Goal: Task Accomplishment & Management: Complete application form

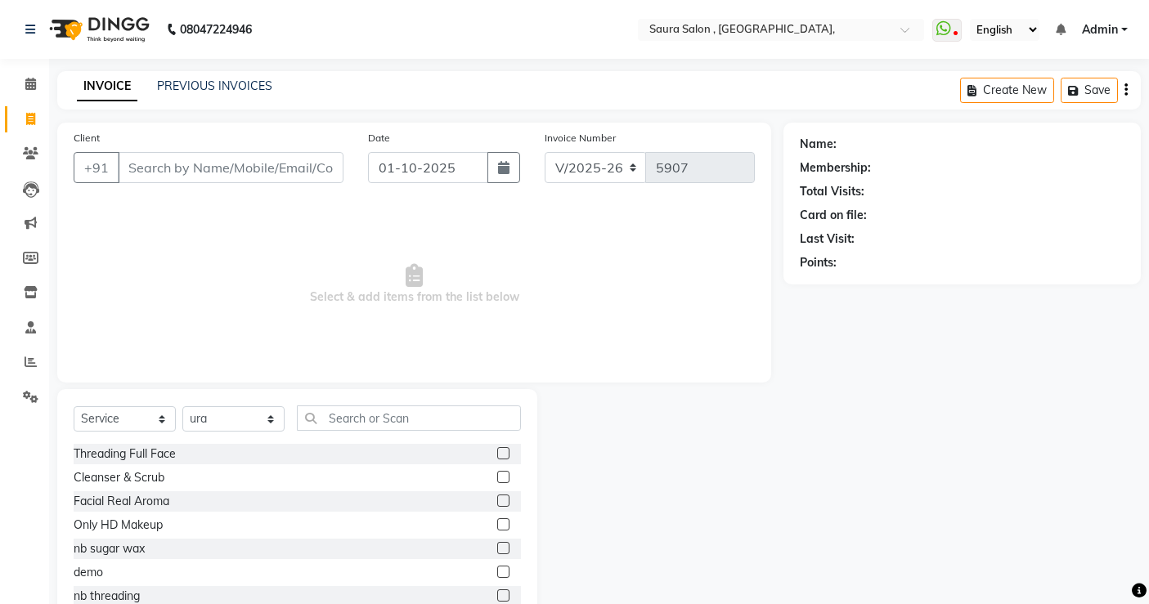
select select "6963"
select select "service"
select select "57428"
click at [256, 80] on link "PREVIOUS INVOICES" at bounding box center [214, 85] width 115 height 15
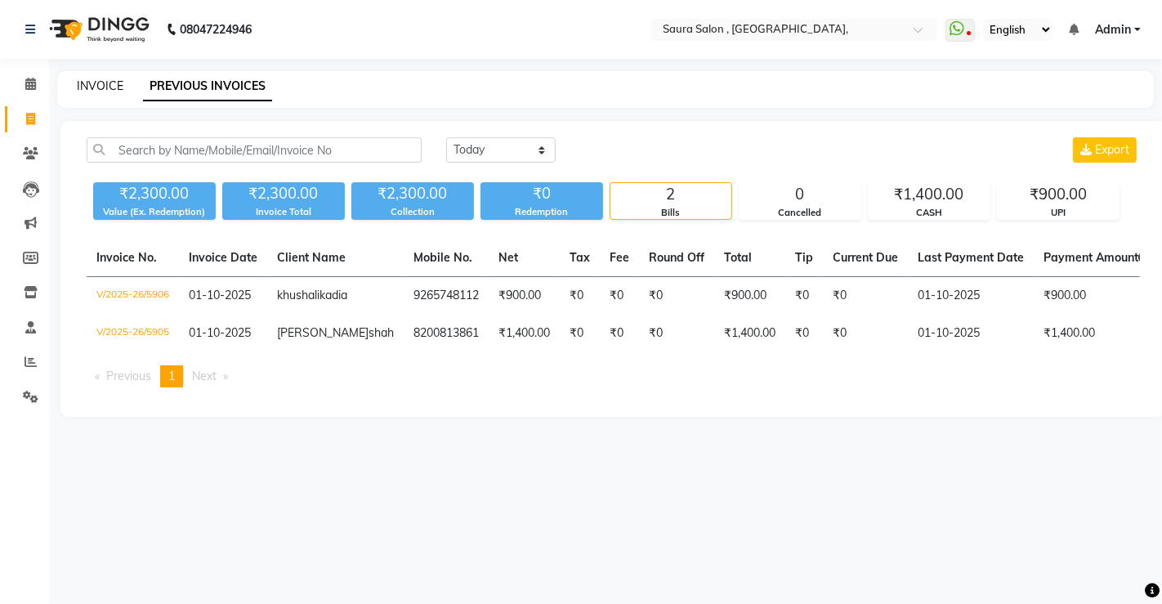
click at [101, 87] on link "INVOICE" at bounding box center [100, 85] width 47 height 15
select select "service"
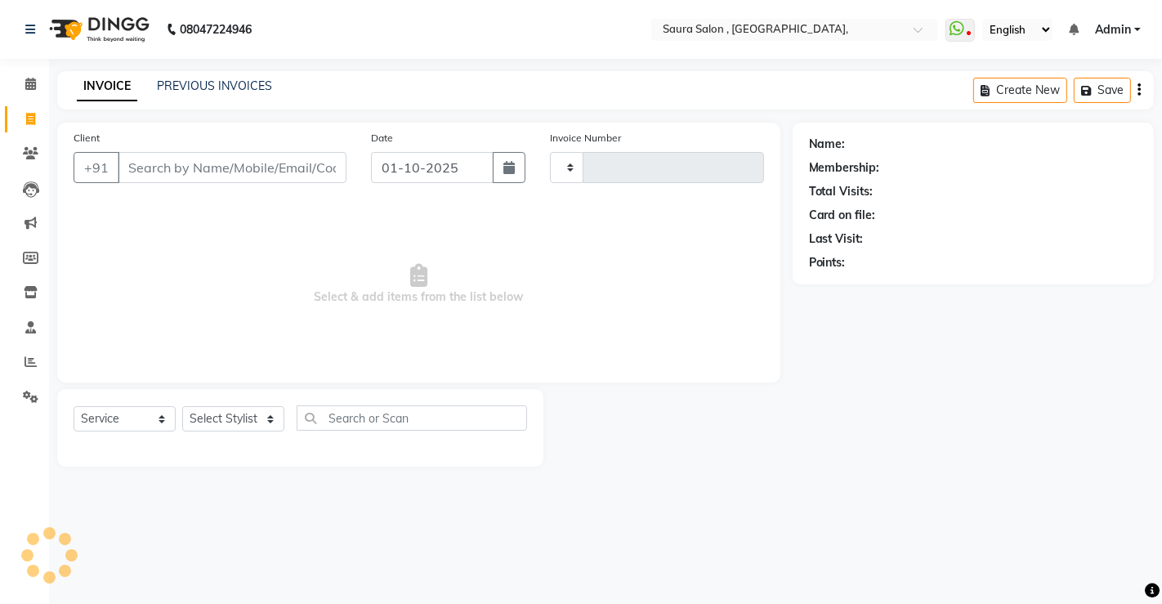
type input "5907"
select select "6963"
select select "57428"
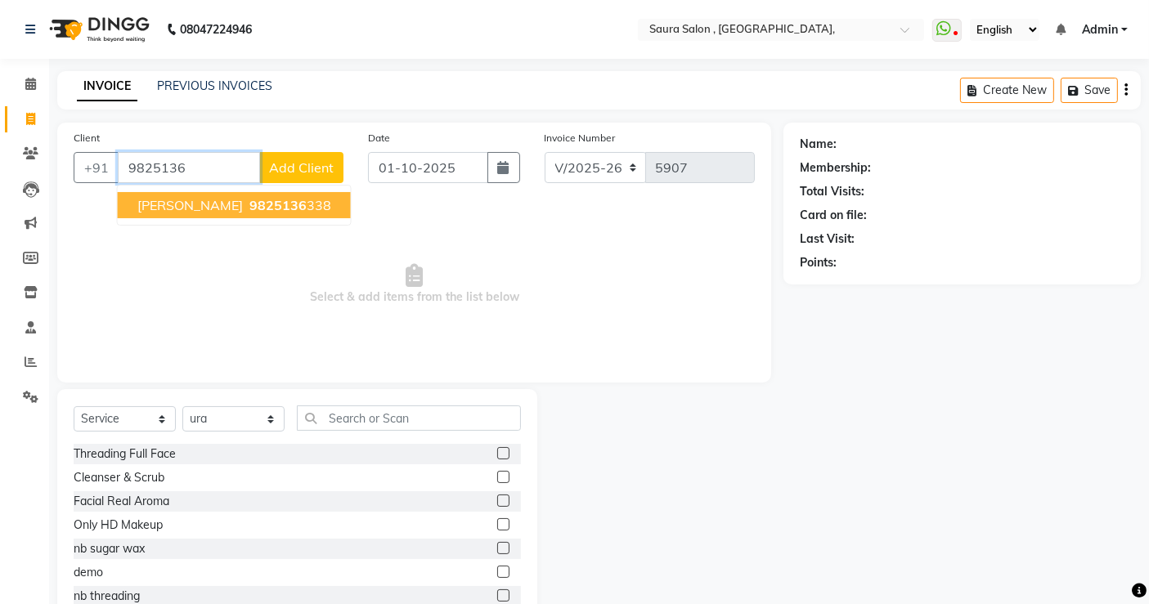
click at [331, 199] on ngb-highlight "9825136 338" at bounding box center [288, 205] width 85 height 16
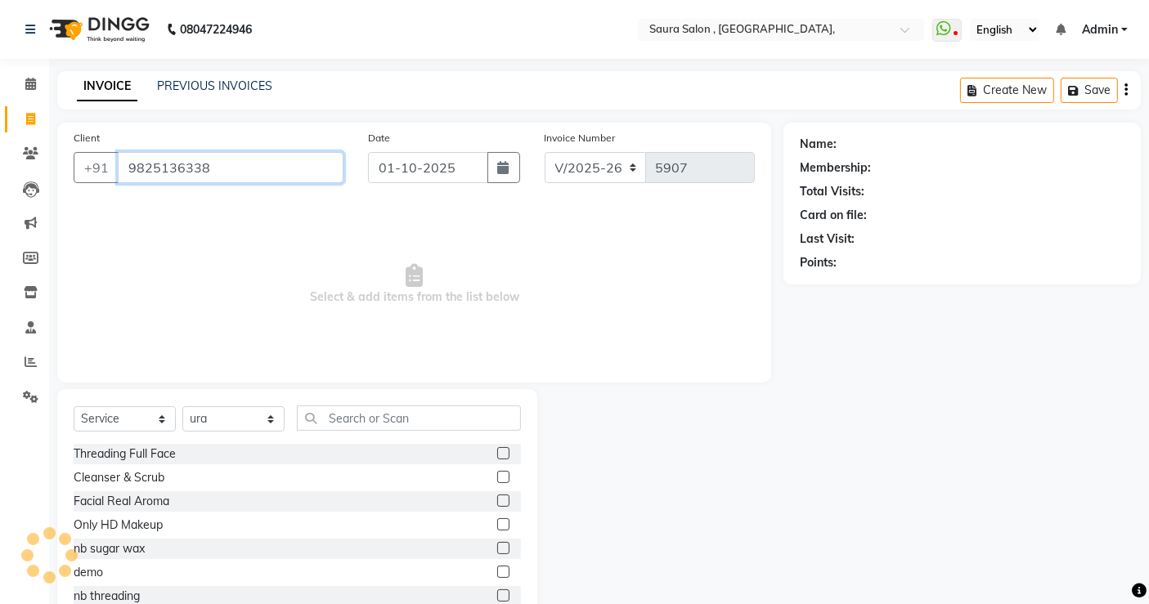
type input "9825136338"
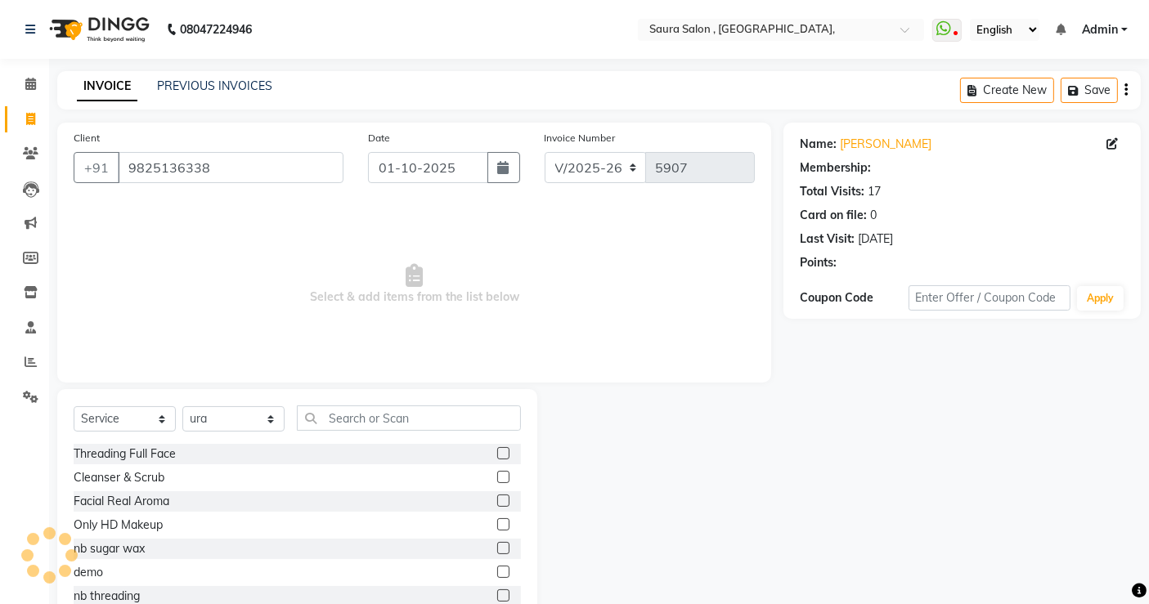
select select "1: Object"
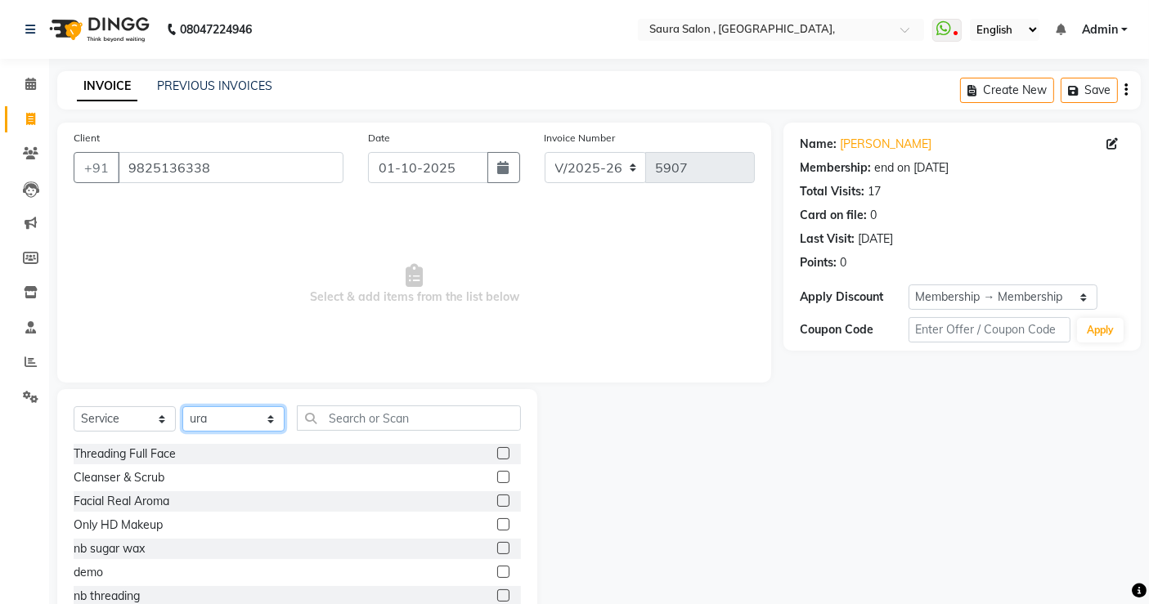
click at [213, 420] on select "Select Stylist archana asha [PERSON_NAME] deepika [PERSON_NAME] [PERSON_NAME] […" at bounding box center [233, 418] width 102 height 25
select select "75621"
click at [182, 406] on select "Select Stylist archana asha [PERSON_NAME] deepika [PERSON_NAME] [PERSON_NAME] […" at bounding box center [233, 418] width 102 height 25
click at [355, 412] on input "text" at bounding box center [409, 417] width 224 height 25
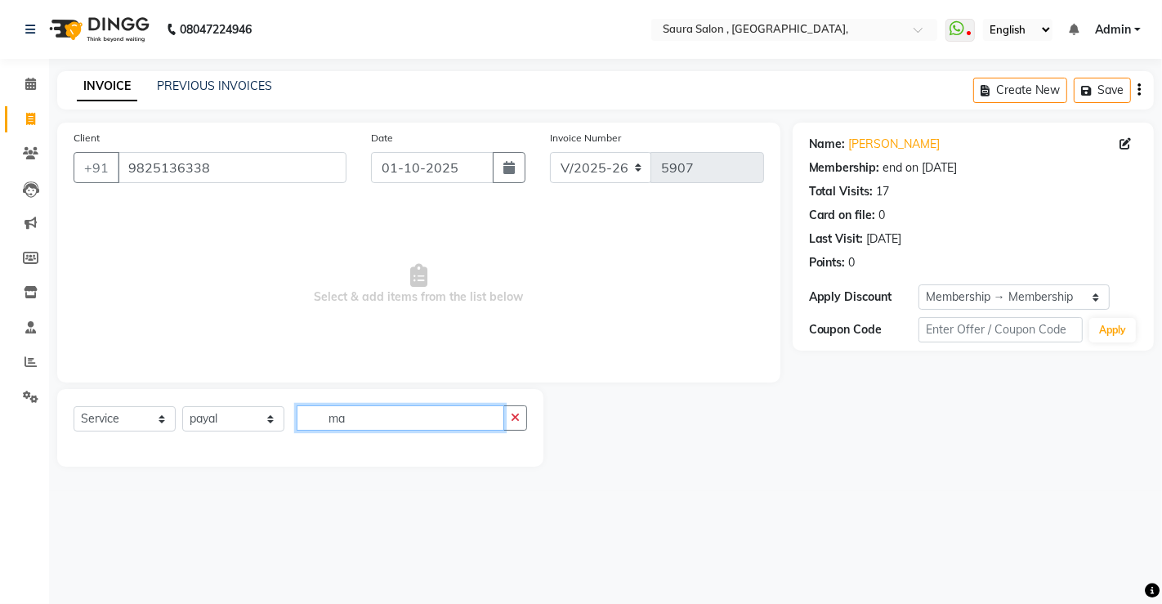
type input "m"
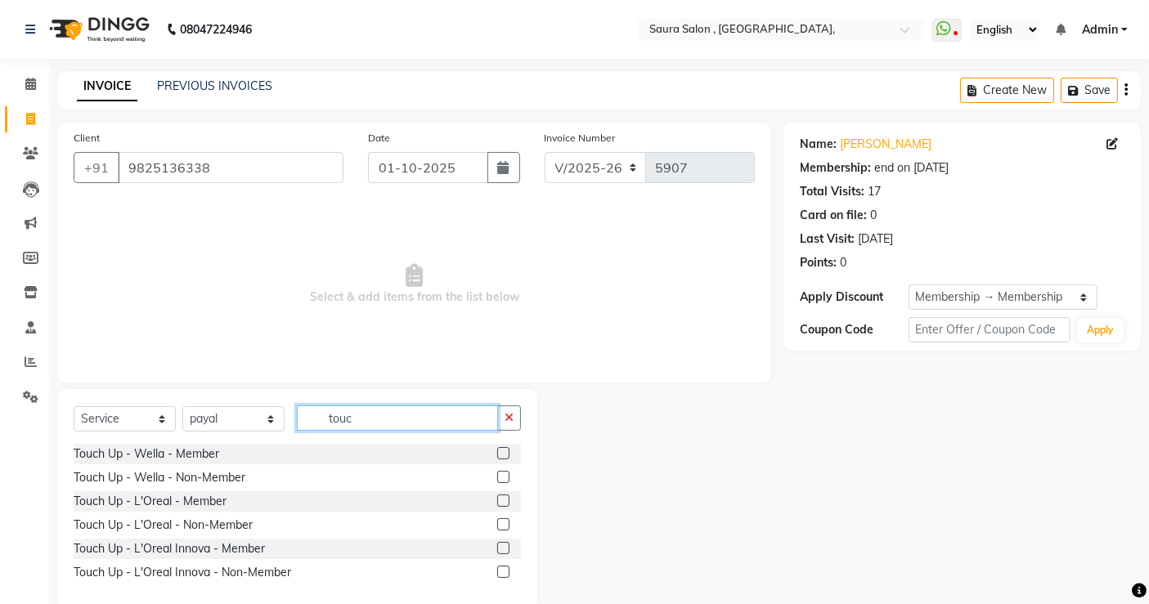
type input "touc"
click at [504, 501] on label at bounding box center [503, 501] width 12 height 12
click at [504, 501] on input "checkbox" at bounding box center [502, 501] width 11 height 11
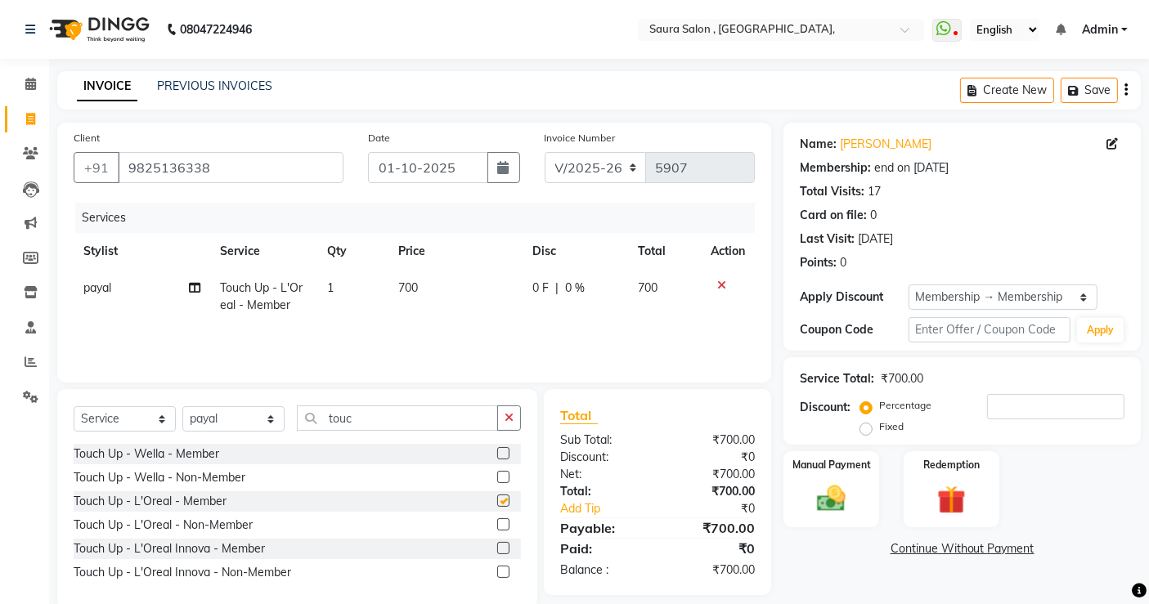
checkbox input "false"
click at [329, 407] on input "touc" at bounding box center [397, 417] width 201 height 25
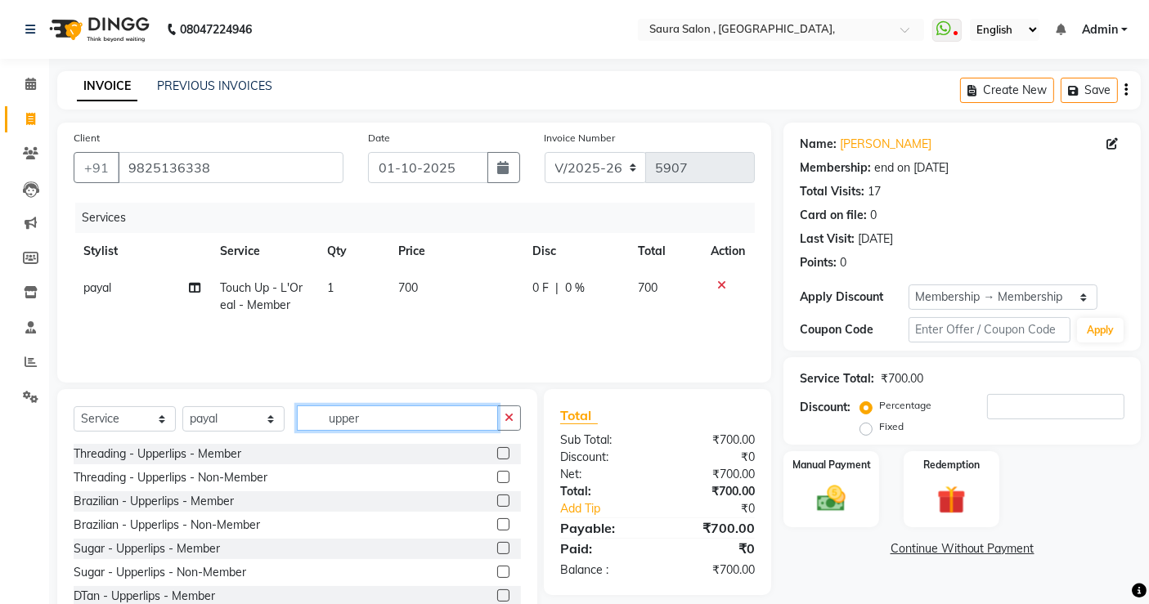
type input "upper"
click at [497, 453] on label at bounding box center [503, 453] width 12 height 12
click at [497, 453] on input "checkbox" at bounding box center [502, 454] width 11 height 11
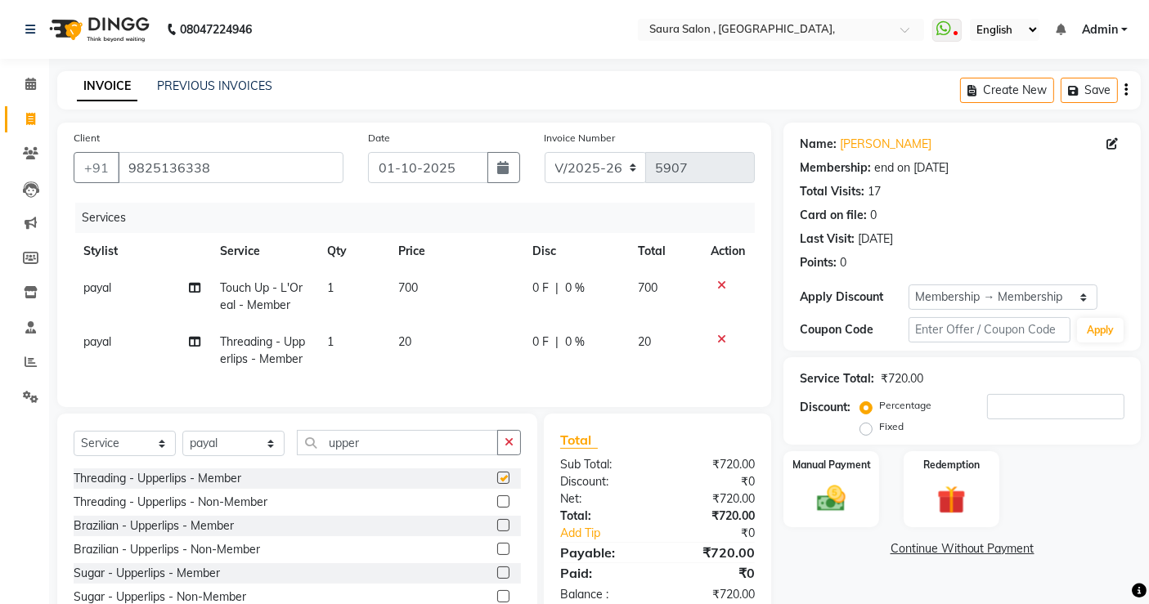
checkbox input "false"
click at [374, 455] on input "upper" at bounding box center [397, 442] width 201 height 25
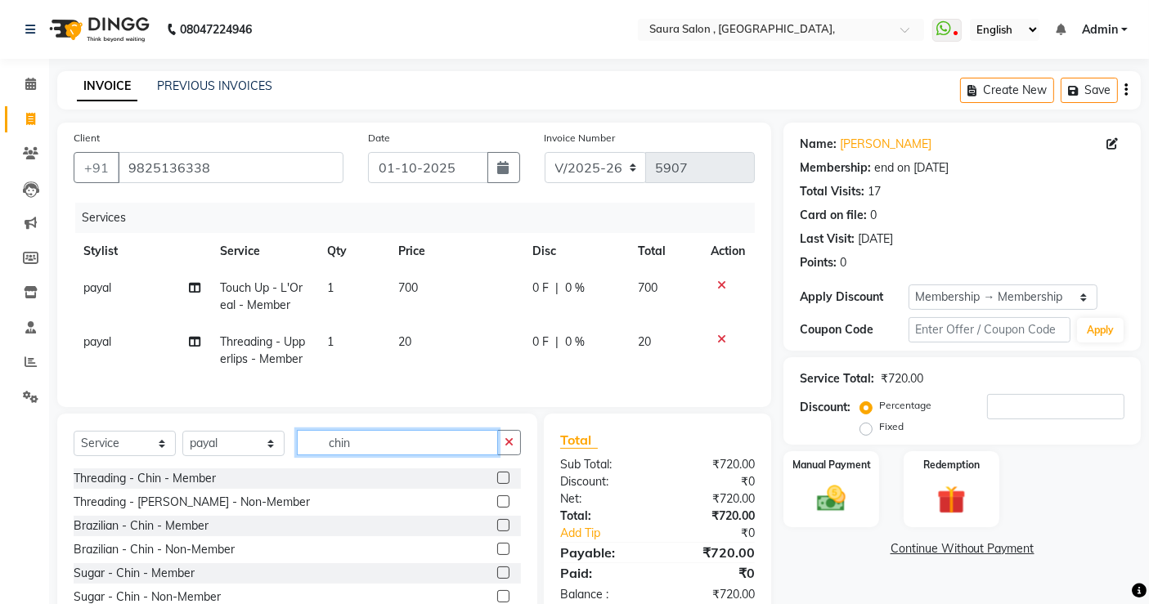
type input "chin"
click at [502, 484] on label at bounding box center [503, 478] width 12 height 12
click at [502, 484] on input "checkbox" at bounding box center [502, 478] width 11 height 11
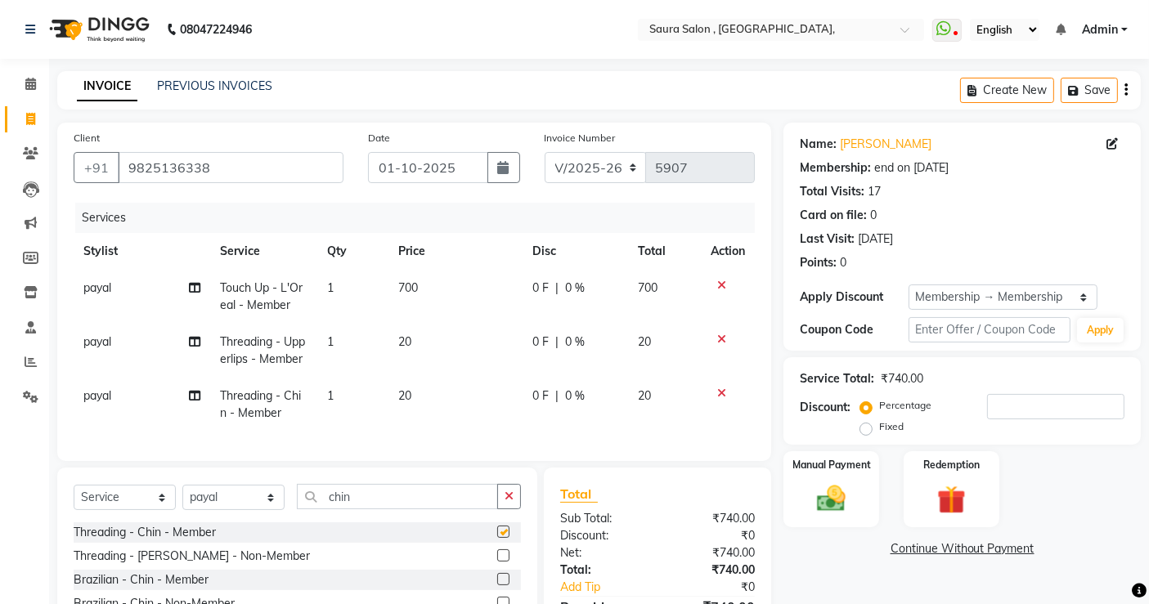
checkbox input "false"
click at [815, 482] on img at bounding box center [831, 498] width 49 height 34
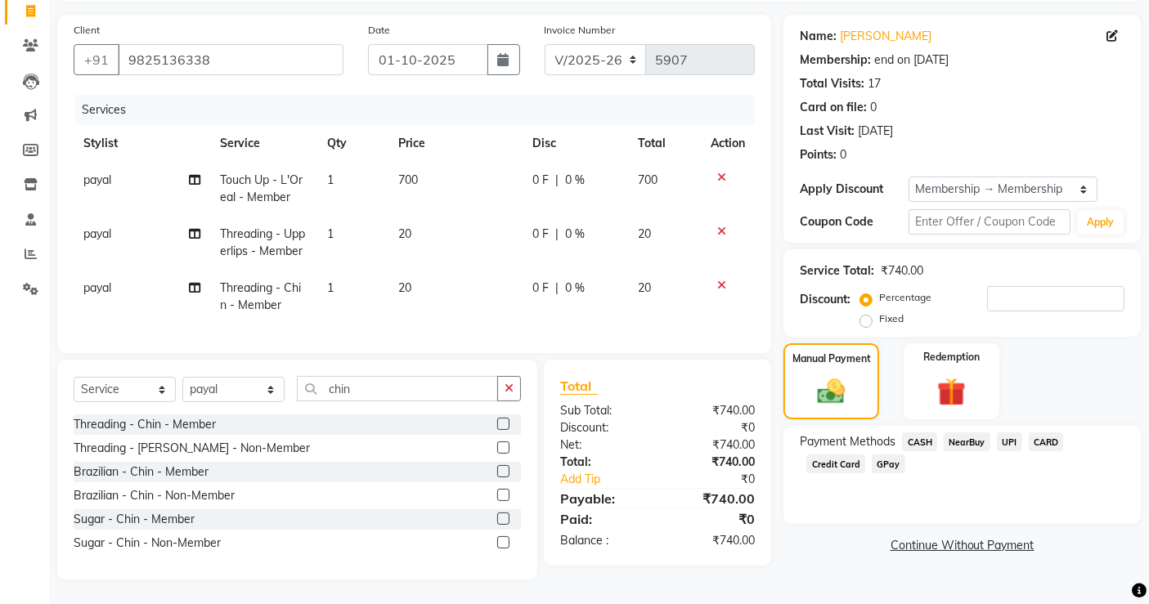
click at [918, 432] on span "CASH" at bounding box center [919, 441] width 35 height 19
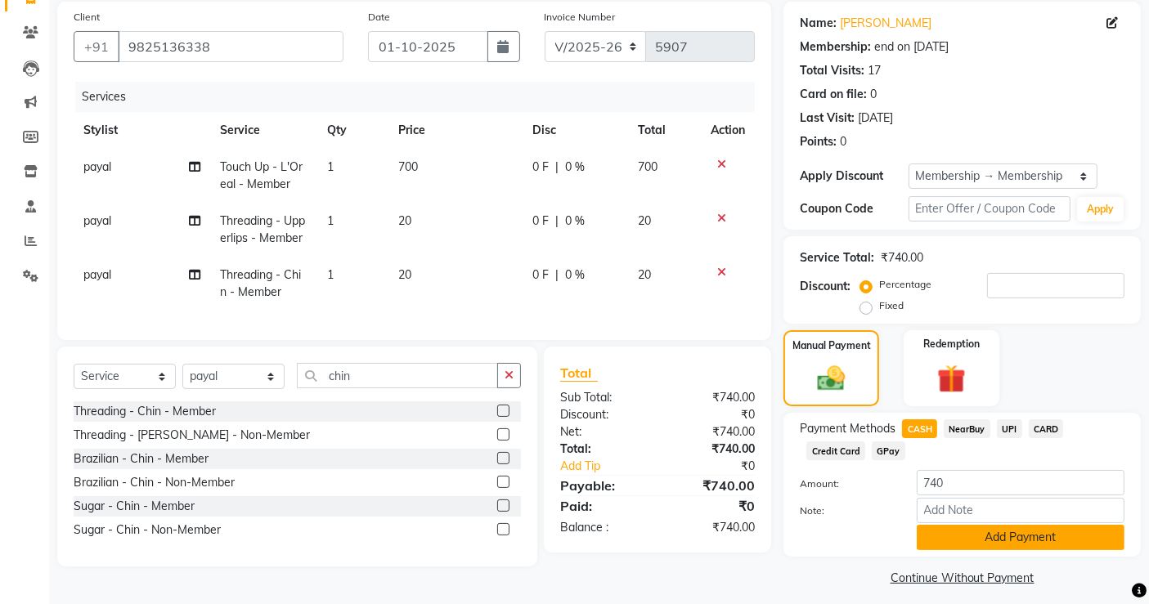
drag, startPoint x: 1035, startPoint y: 552, endPoint x: 1015, endPoint y: 531, distance: 28.3
click at [1015, 531] on div "Payment Methods CASH NearBuy UPI CARD Credit Card GPay Amount: 740 Note: Add Pa…" at bounding box center [961, 485] width 357 height 144
click at [1015, 531] on button "Add Payment" at bounding box center [1020, 537] width 208 height 25
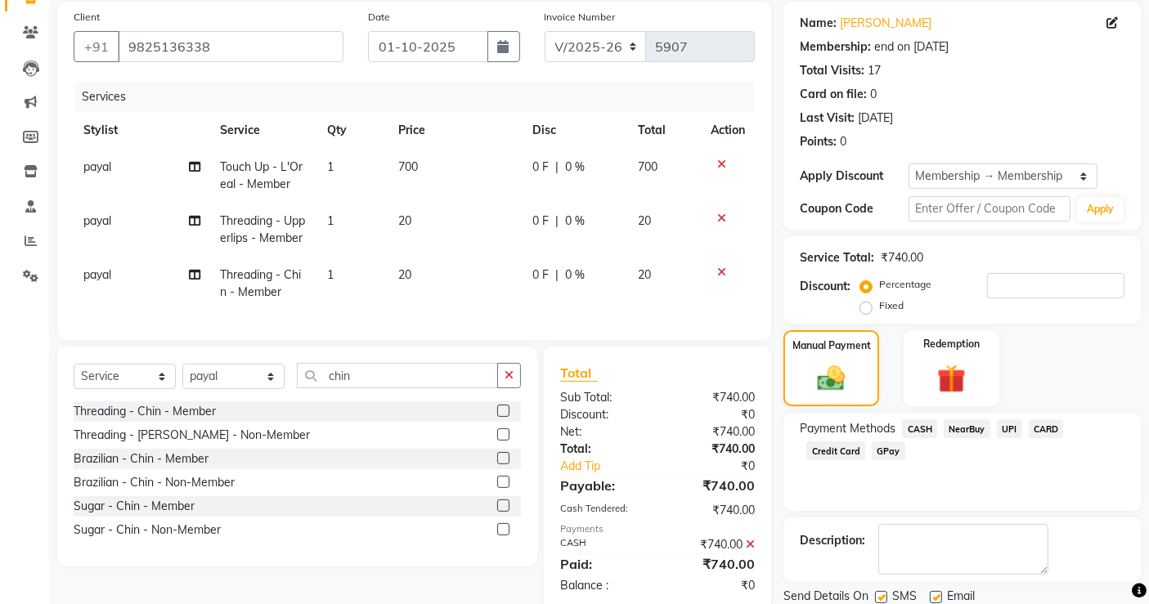
scroll to position [177, 0]
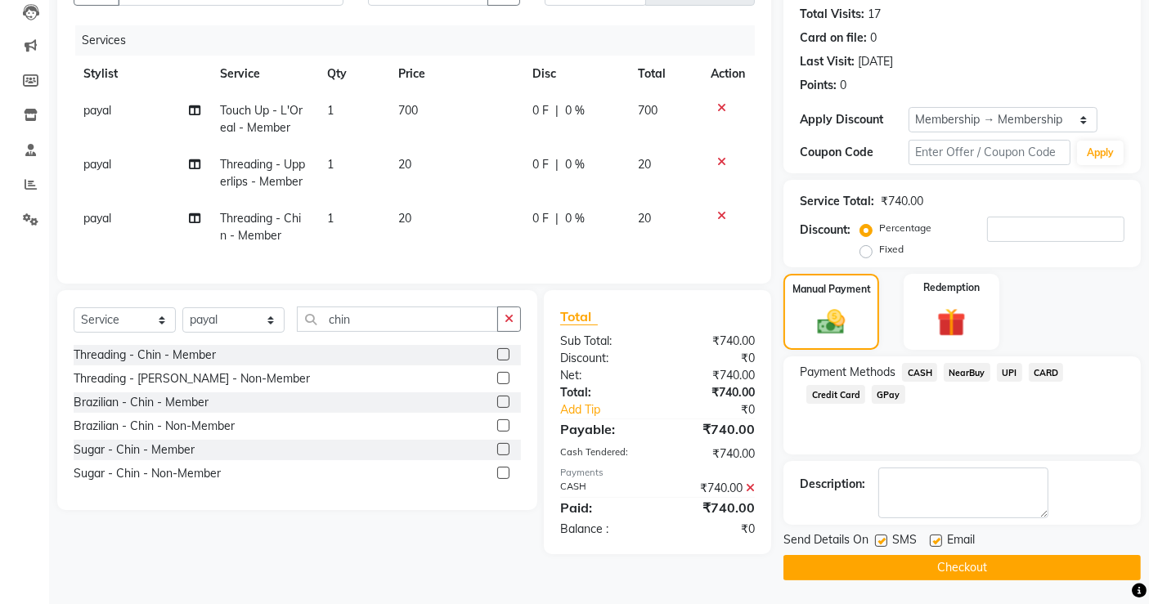
click at [984, 565] on button "Checkout" at bounding box center [961, 567] width 357 height 25
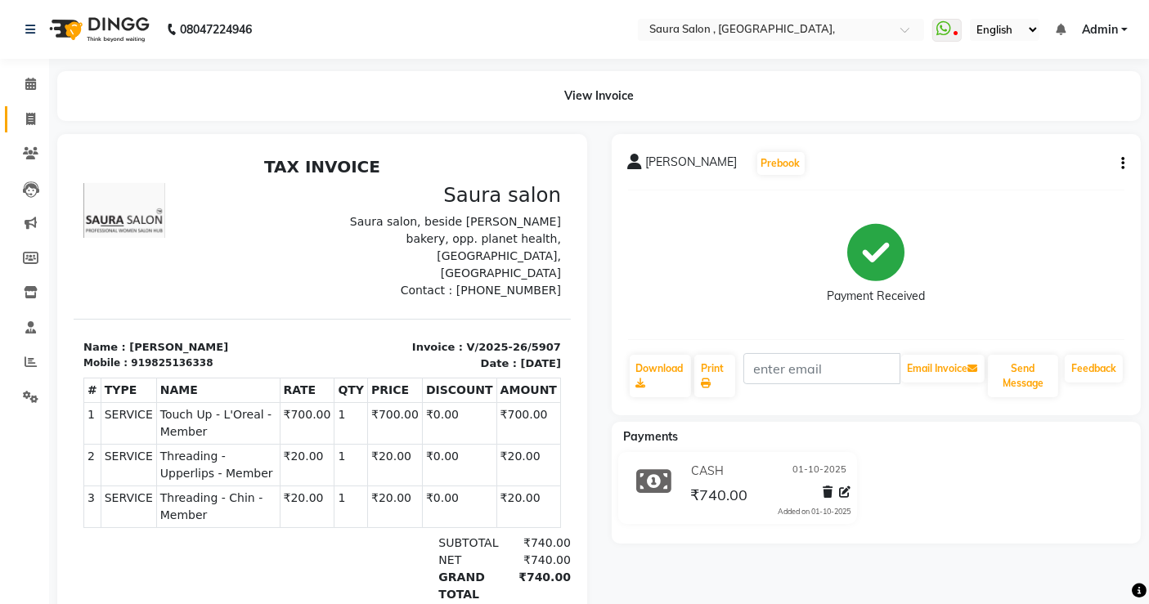
click at [20, 106] on link "Invoice" at bounding box center [24, 119] width 39 height 27
select select "6963"
select select "service"
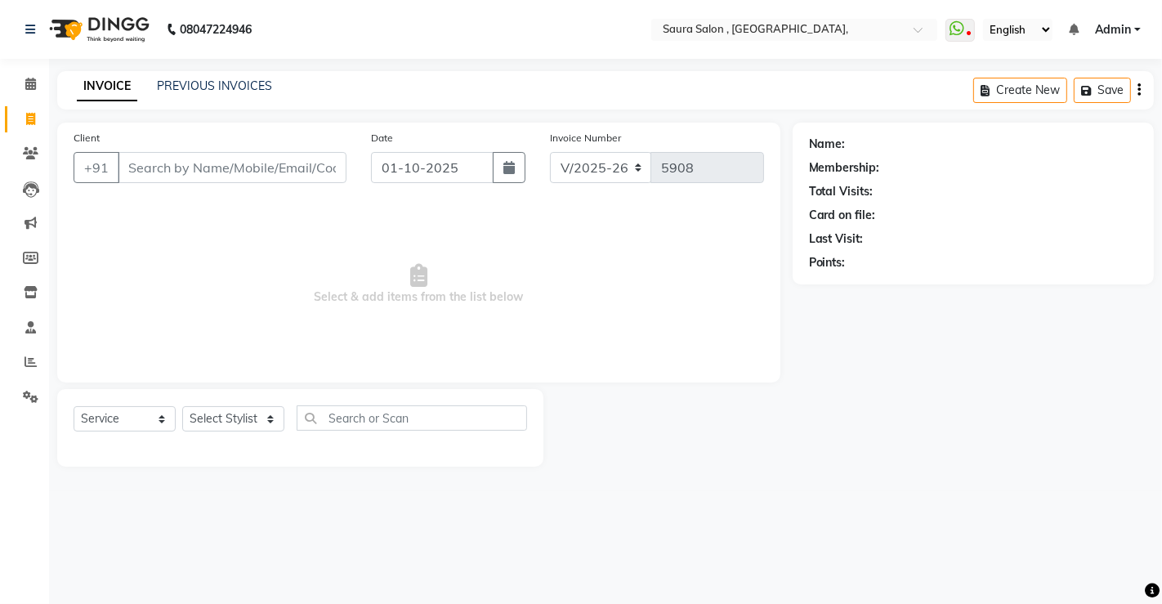
click at [171, 171] on input "Client" at bounding box center [232, 167] width 229 height 31
select select "57428"
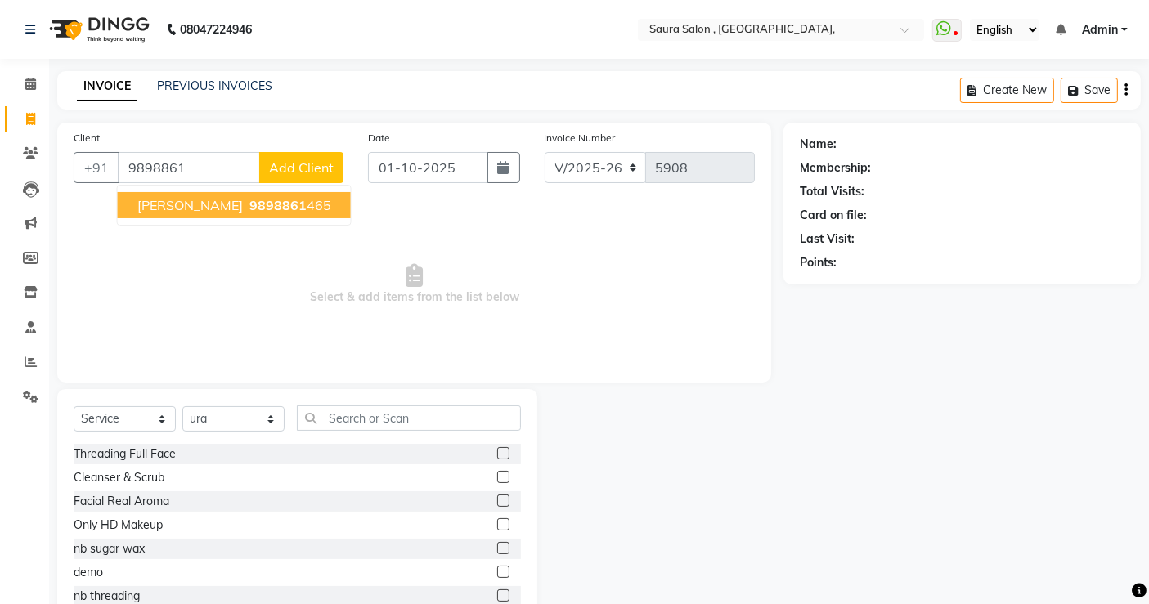
click at [249, 206] on span "9898861" at bounding box center [277, 205] width 57 height 16
type input "9898861465"
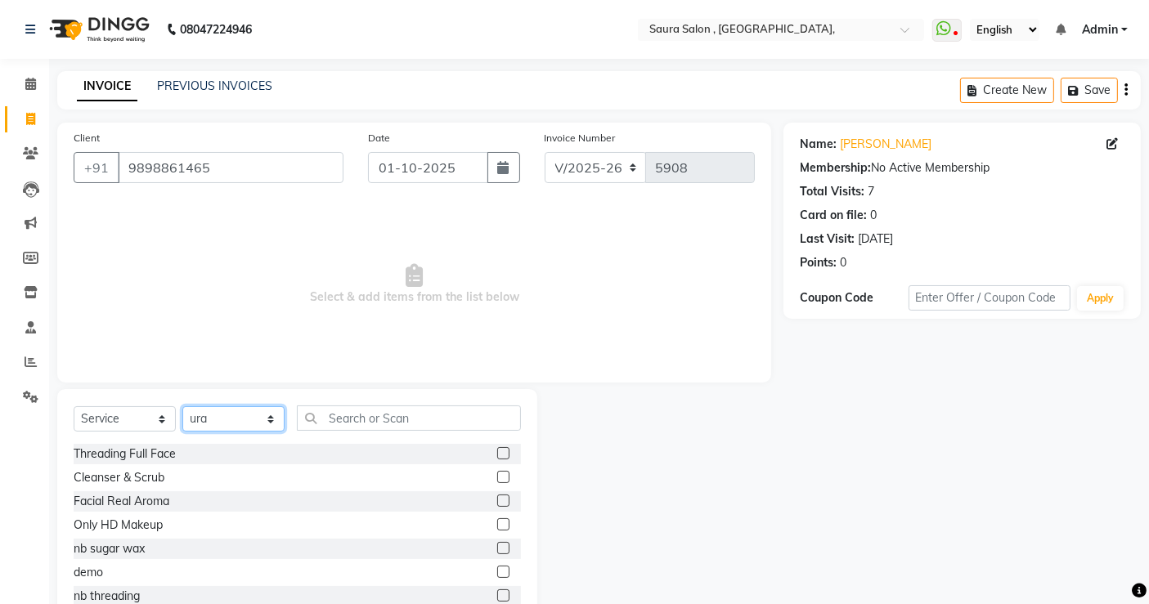
click at [245, 415] on select "Select Stylist archana asha [PERSON_NAME] deepika [PERSON_NAME] [PERSON_NAME] […" at bounding box center [233, 418] width 102 height 25
select select "56807"
click at [182, 406] on select "Select Stylist archana asha [PERSON_NAME] deepika [PERSON_NAME] [PERSON_NAME] […" at bounding box center [233, 418] width 102 height 25
click at [369, 414] on input "text" at bounding box center [409, 417] width 224 height 25
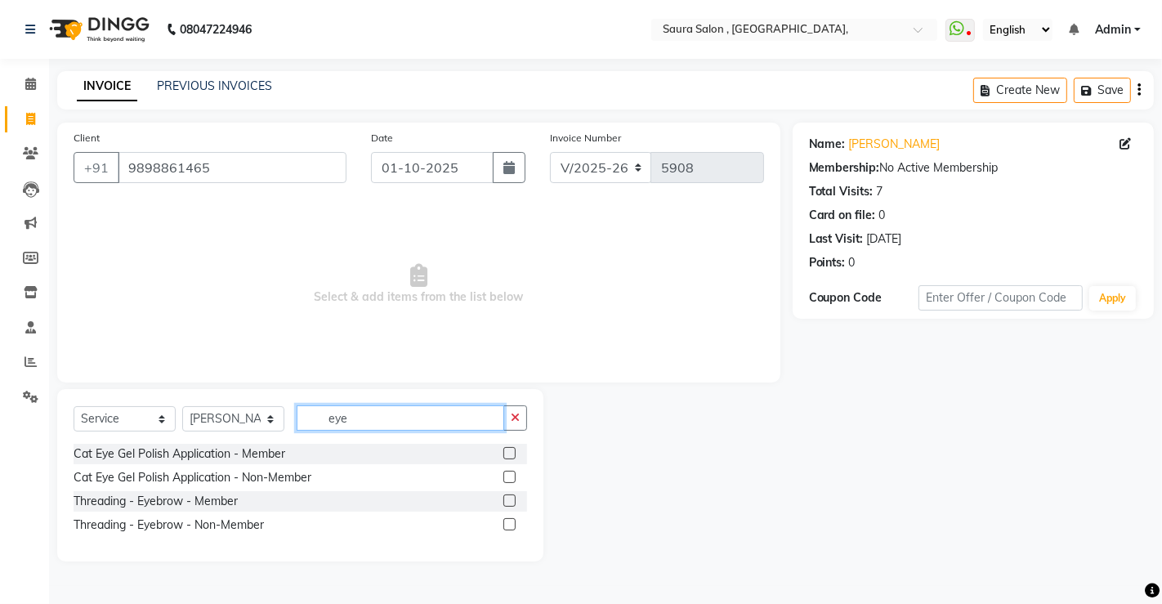
type input "eye"
click at [510, 519] on label at bounding box center [510, 524] width 12 height 12
click at [510, 520] on input "checkbox" at bounding box center [509, 525] width 11 height 11
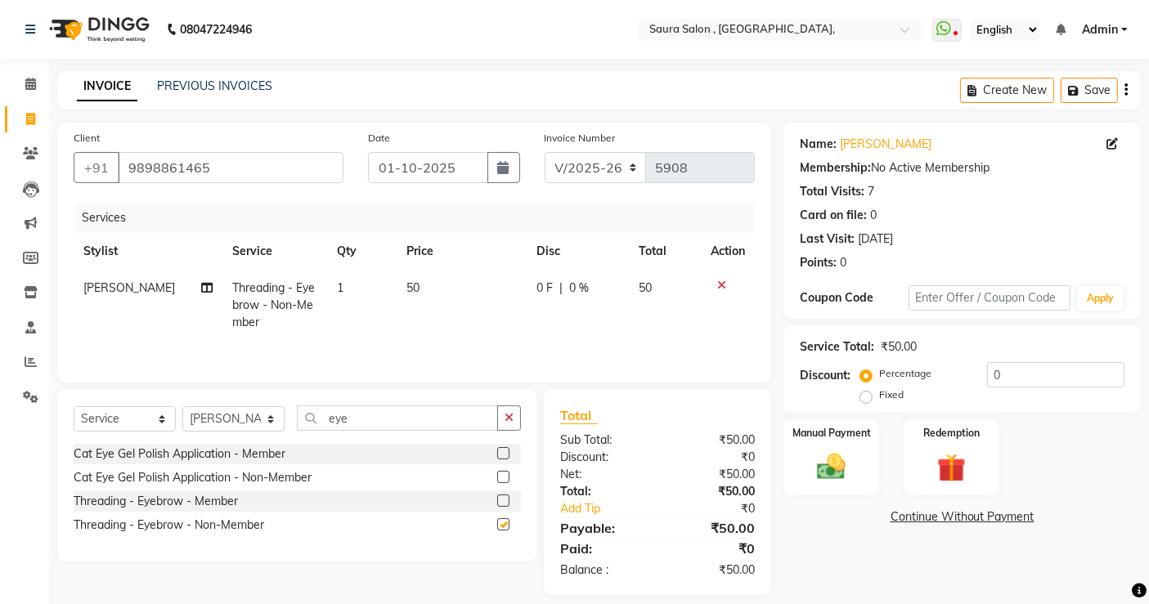
checkbox input "false"
click at [852, 472] on img at bounding box center [831, 467] width 49 height 34
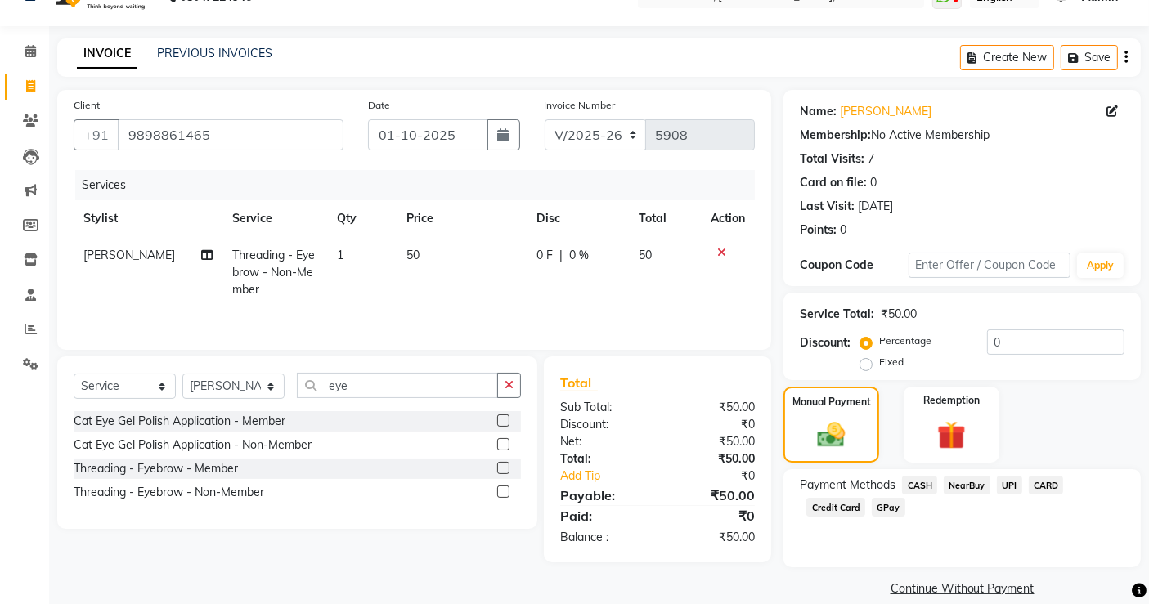
scroll to position [53, 0]
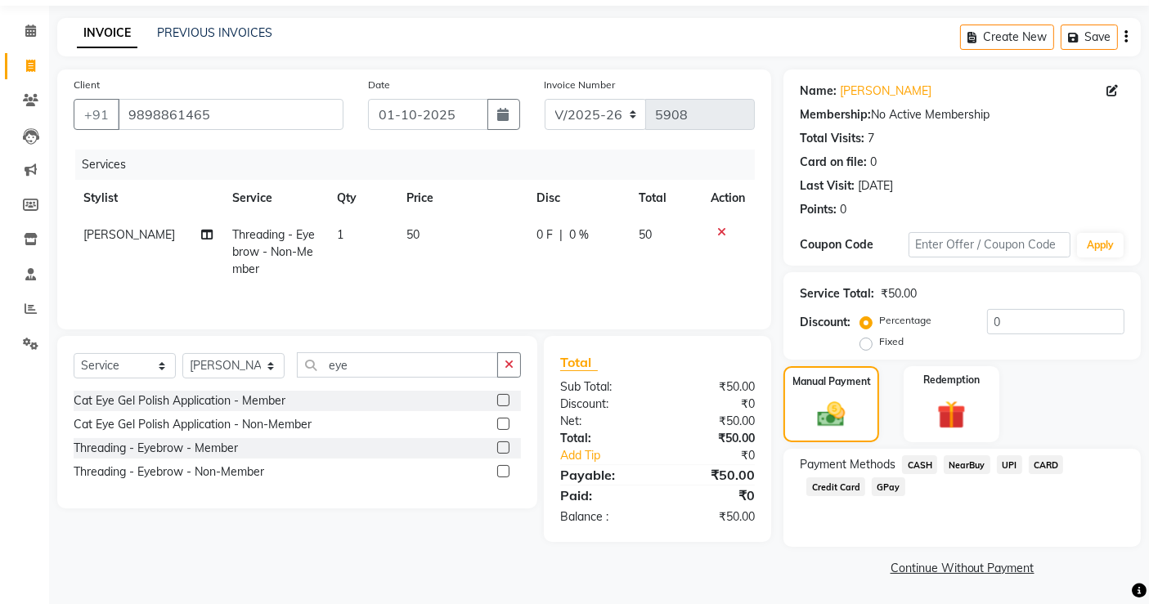
click at [1014, 398] on div "Manual Payment Redemption" at bounding box center [962, 404] width 382 height 77
click at [922, 461] on span "CASH" at bounding box center [919, 464] width 35 height 19
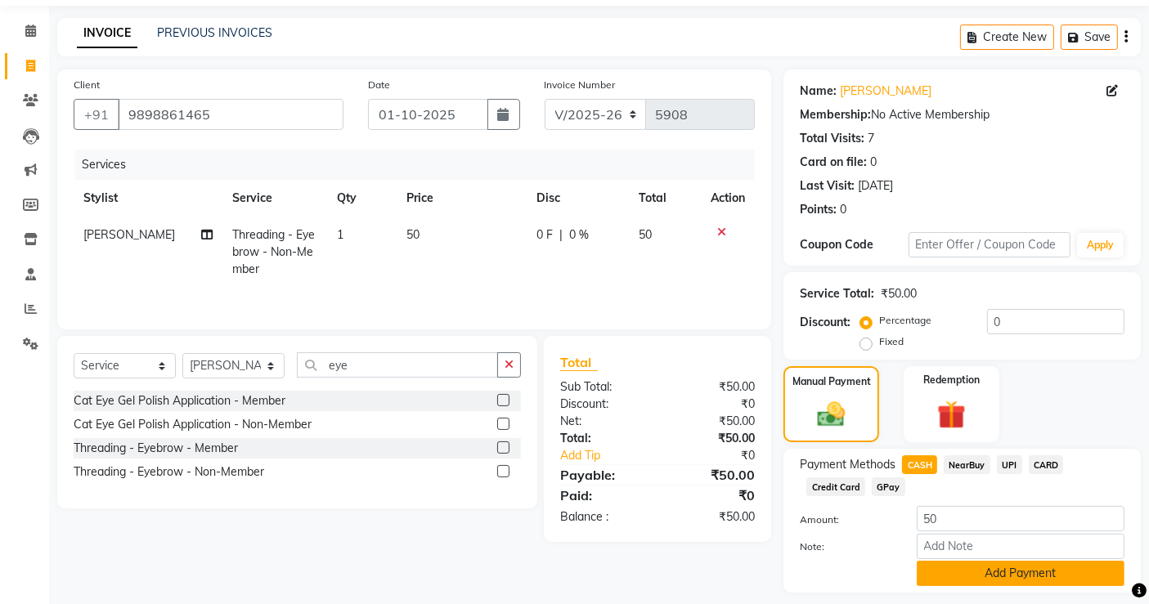
click at [1004, 575] on button "Add Payment" at bounding box center [1020, 573] width 208 height 25
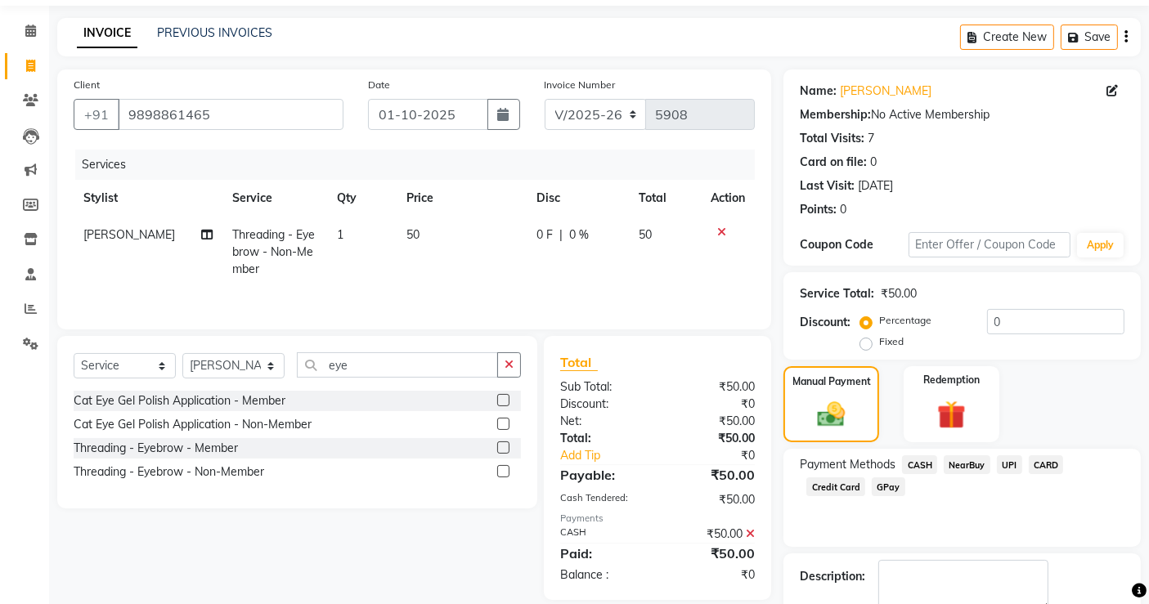
scroll to position [145, 0]
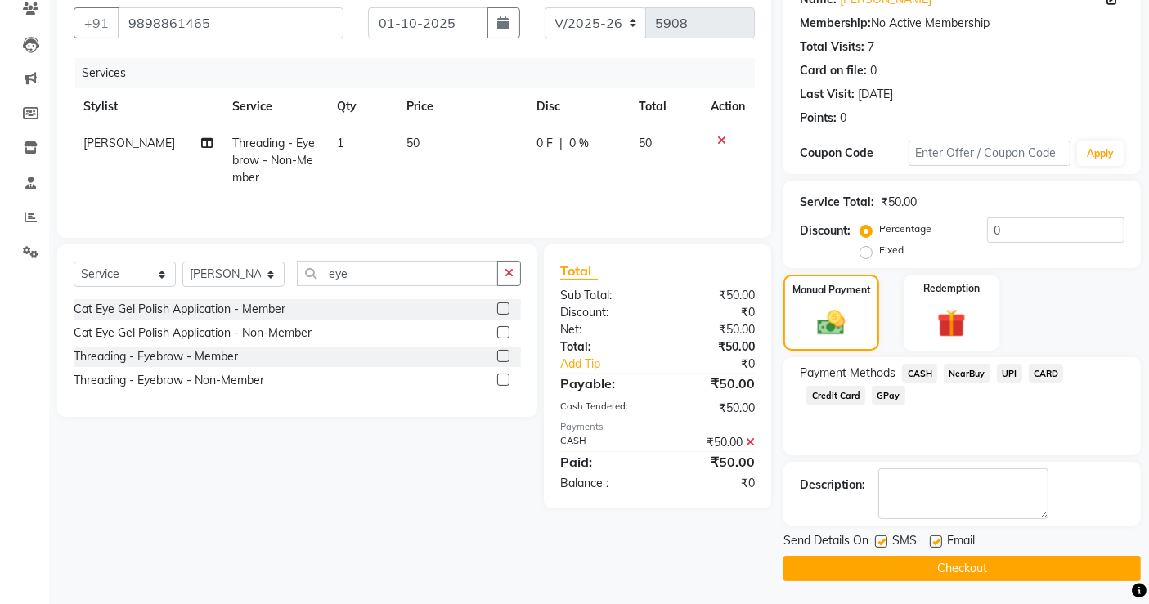
click at [1044, 567] on button "Checkout" at bounding box center [961, 568] width 357 height 25
